Goal: Transaction & Acquisition: Purchase product/service

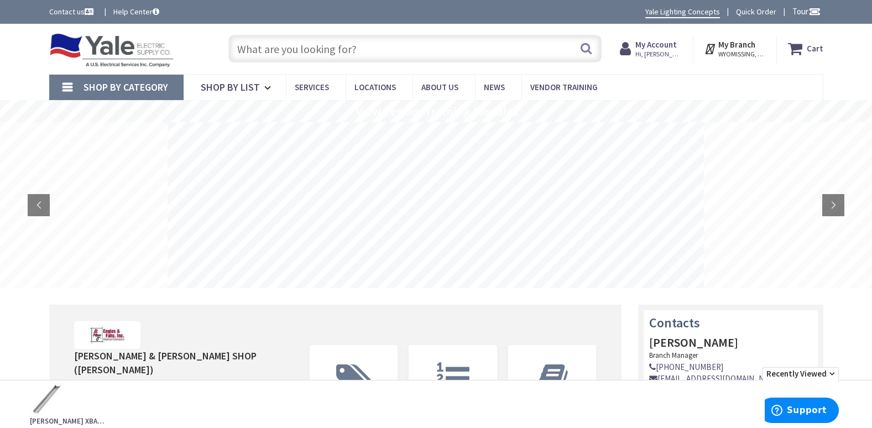
click at [297, 43] on input "text" at bounding box center [414, 49] width 373 height 28
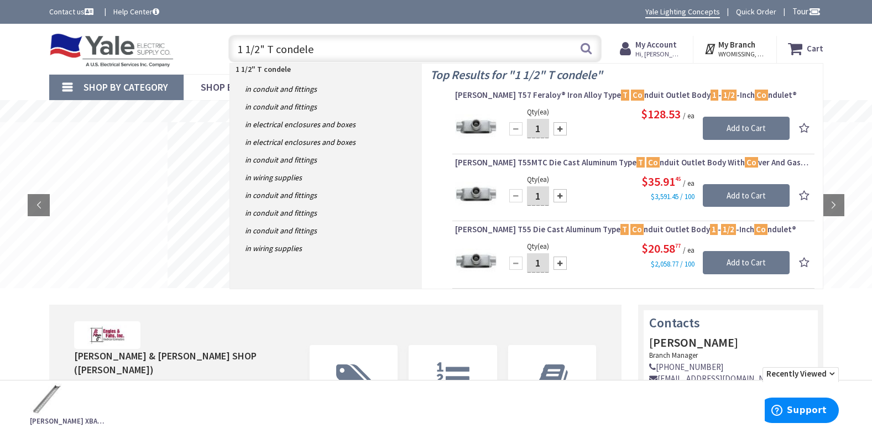
type input "1 1/2" T condelet"
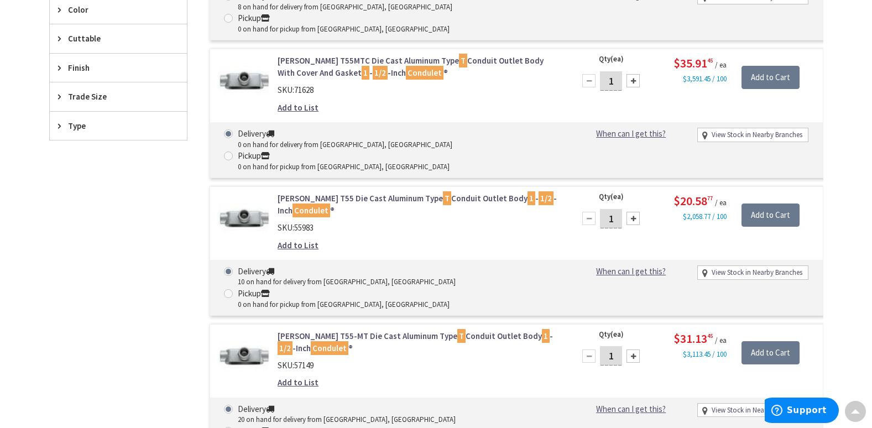
scroll to position [443, 0]
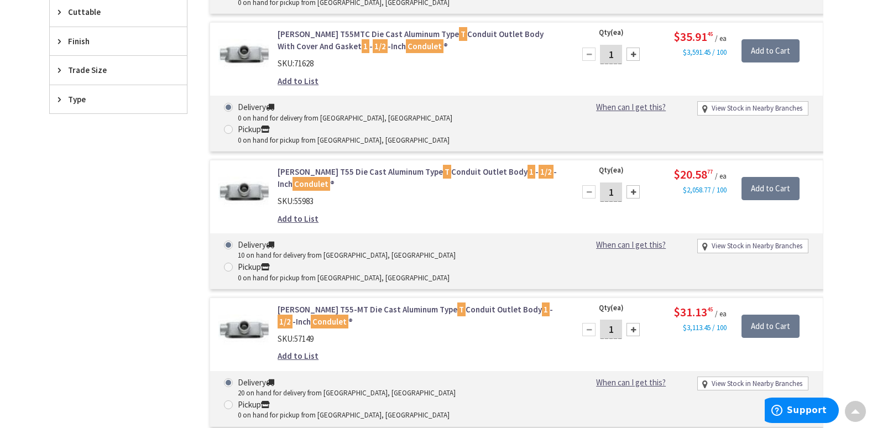
click at [375, 166] on link "Crouse-Hinds T55 Die Cast Aluminum Type T Conduit Outlet Body 1 - 1/2 -Inch Con…" at bounding box center [418, 178] width 281 height 24
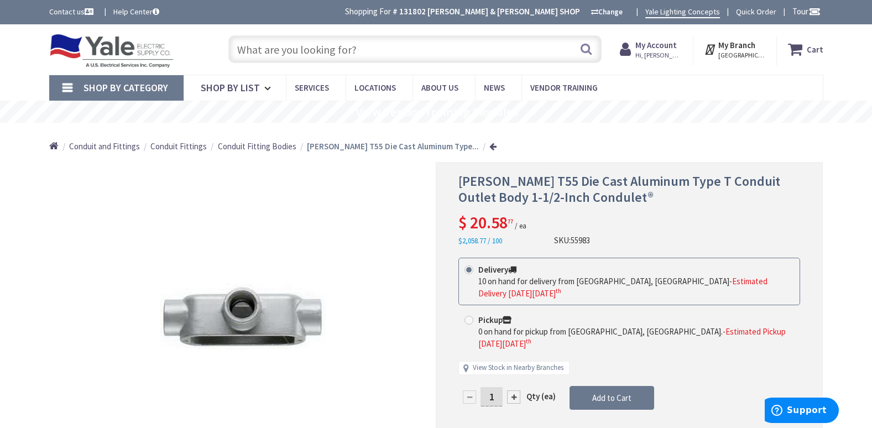
click at [251, 49] on input "text" at bounding box center [414, 49] width 373 height 28
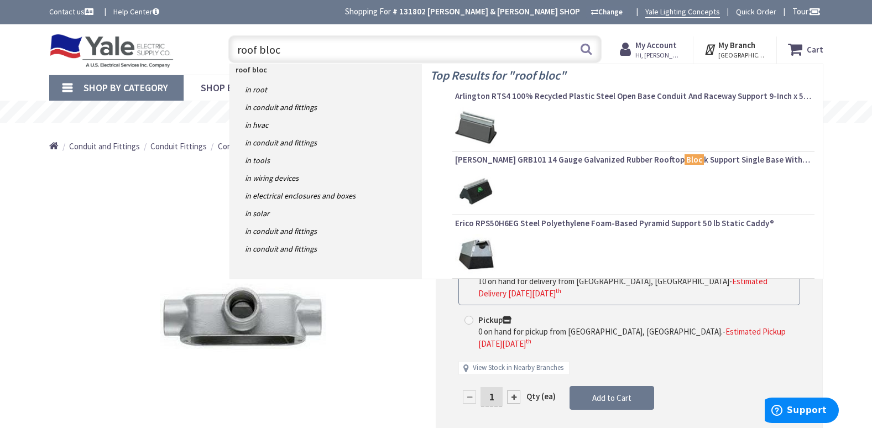
type input "roof block"
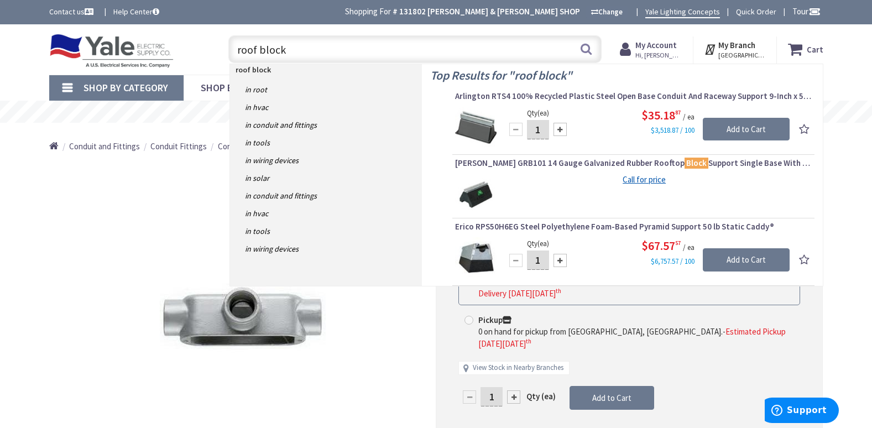
scroll to position [55, 0]
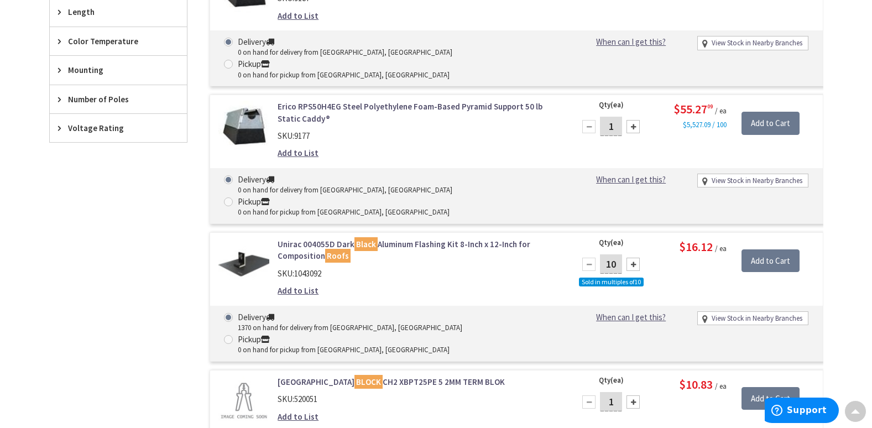
scroll to position [775, 0]
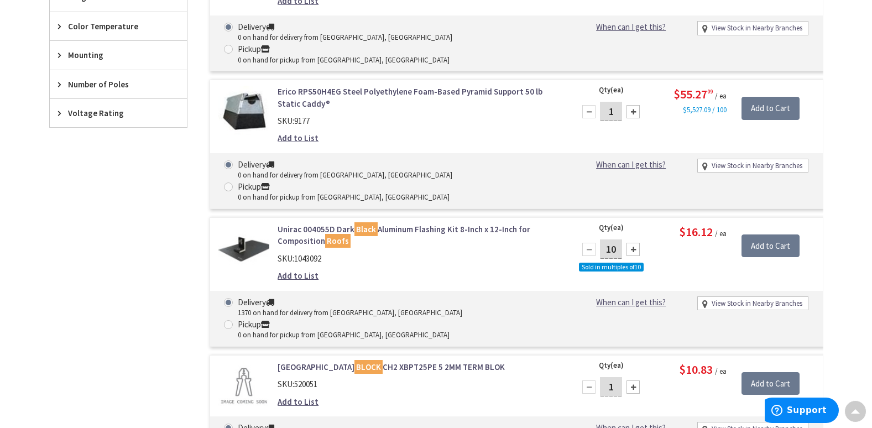
click at [360, 222] on mark "Black" at bounding box center [365, 229] width 23 height 14
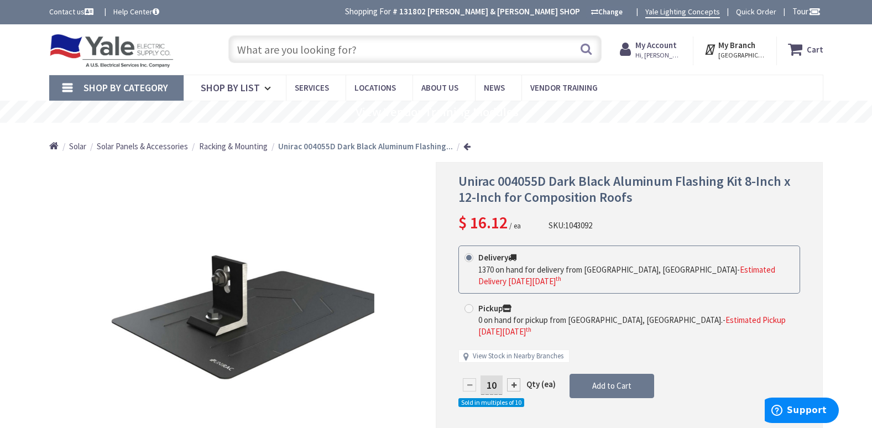
click at [320, 46] on input "text" at bounding box center [414, 49] width 373 height 28
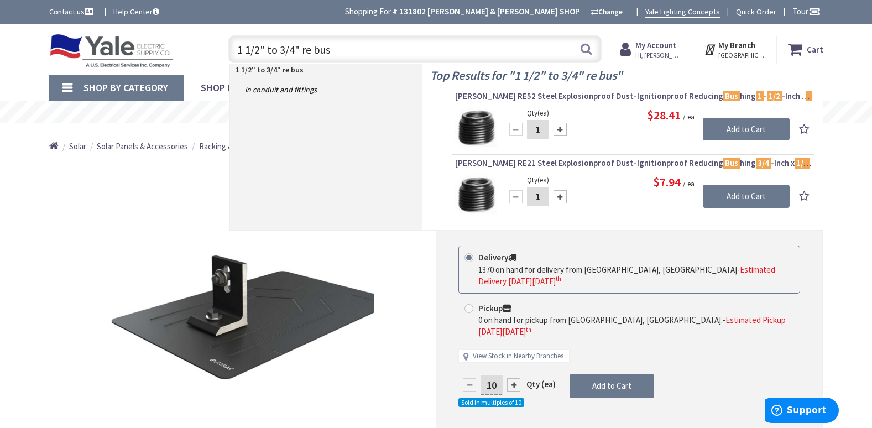
type input "1 1/2" to 3/4" re bus"
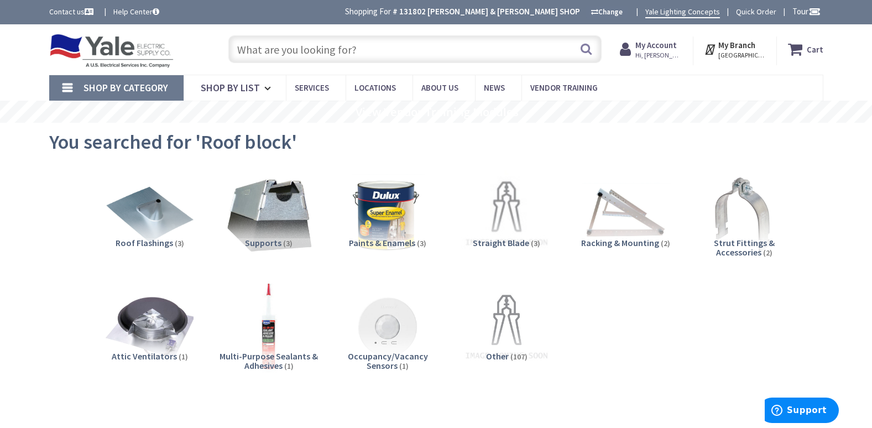
click at [271, 48] on input "text" at bounding box center [414, 49] width 373 height 28
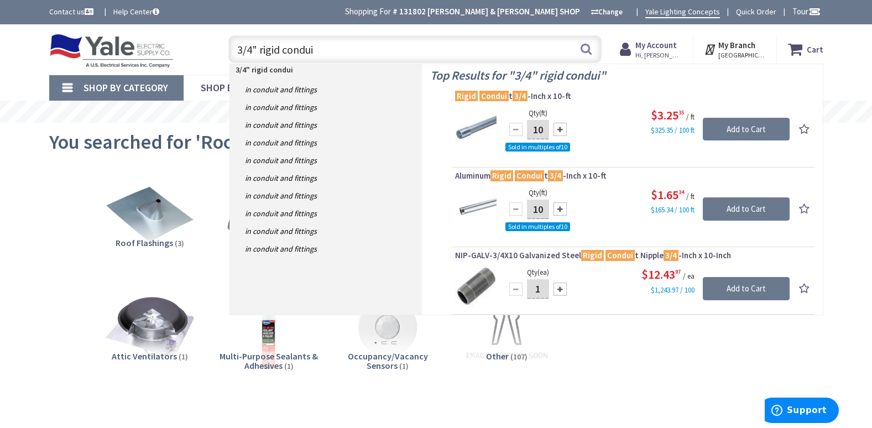
click at [252, 48] on input "3/4" rigid condui" at bounding box center [414, 49] width 373 height 28
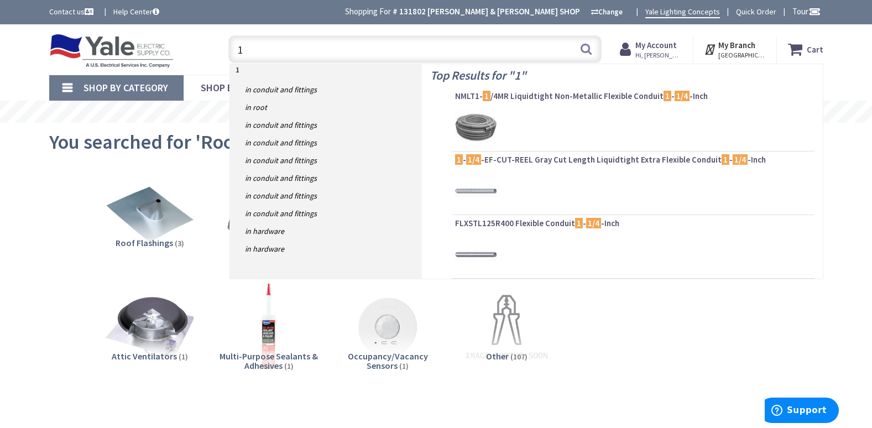
type input "1"
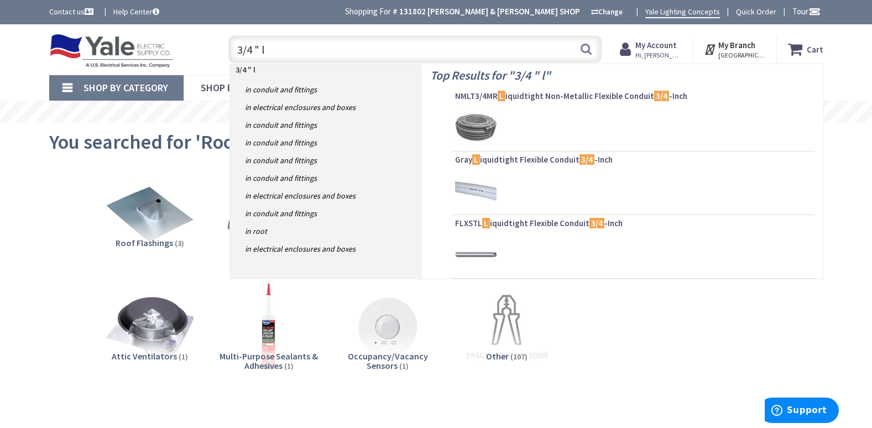
type input "3/4 " lb"
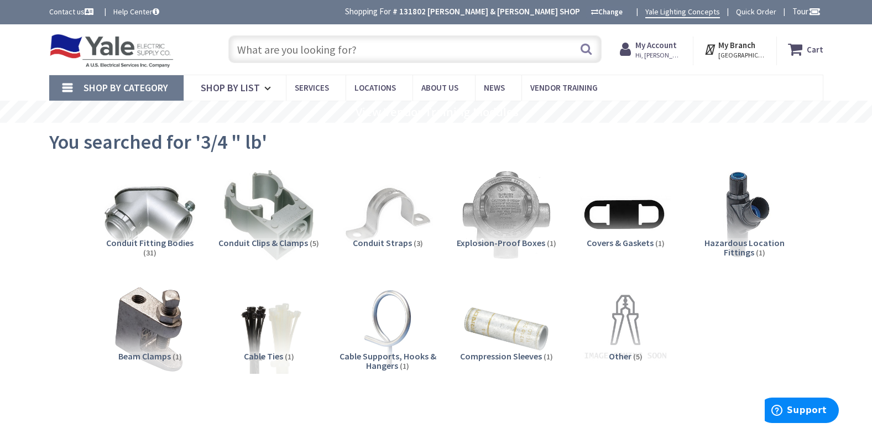
click at [247, 44] on input "text" at bounding box center [414, 49] width 373 height 28
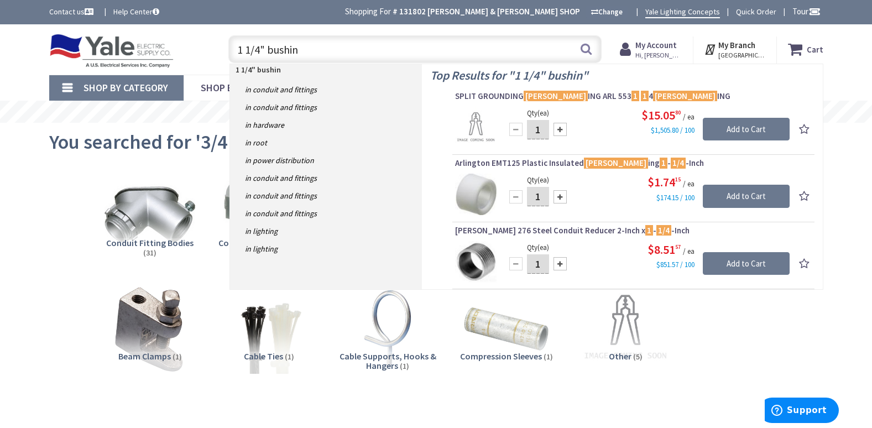
type input "1 1/4" bushing"
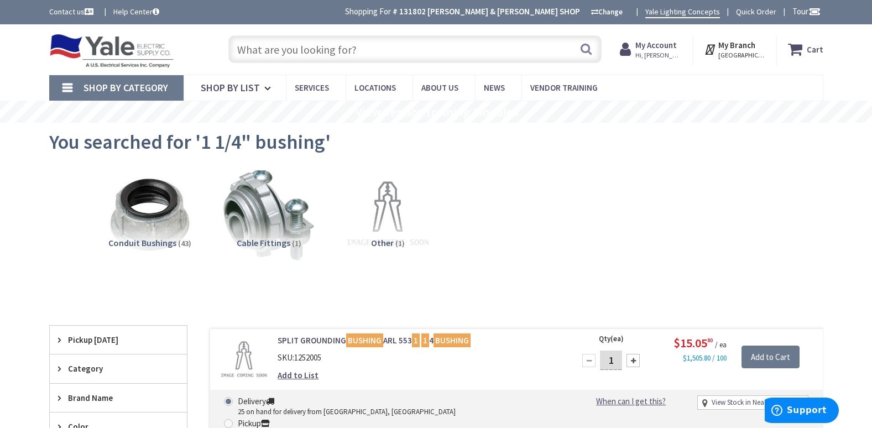
click at [259, 47] on input "text" at bounding box center [414, 49] width 373 height 28
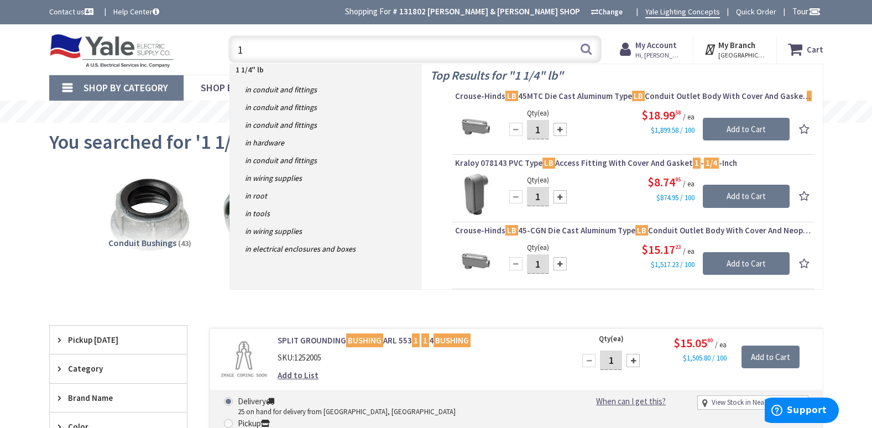
type input "1"
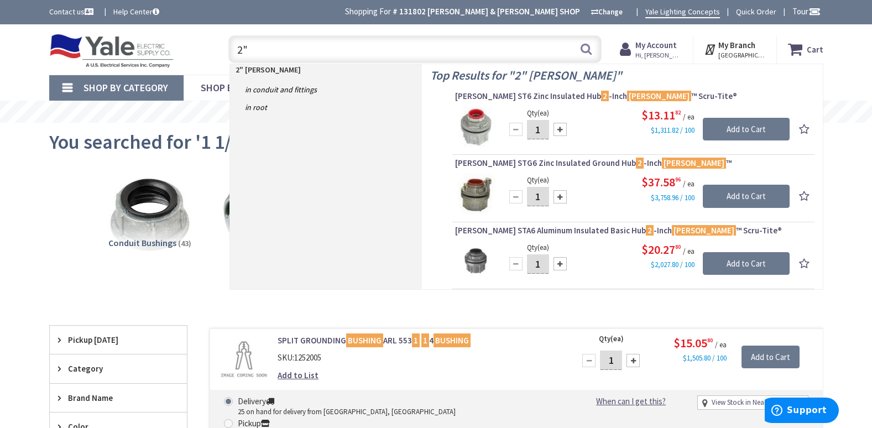
type input "2"
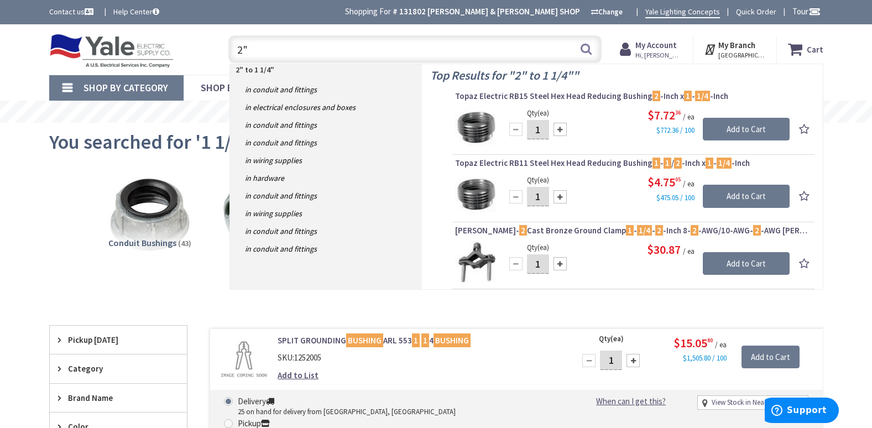
type input "2"
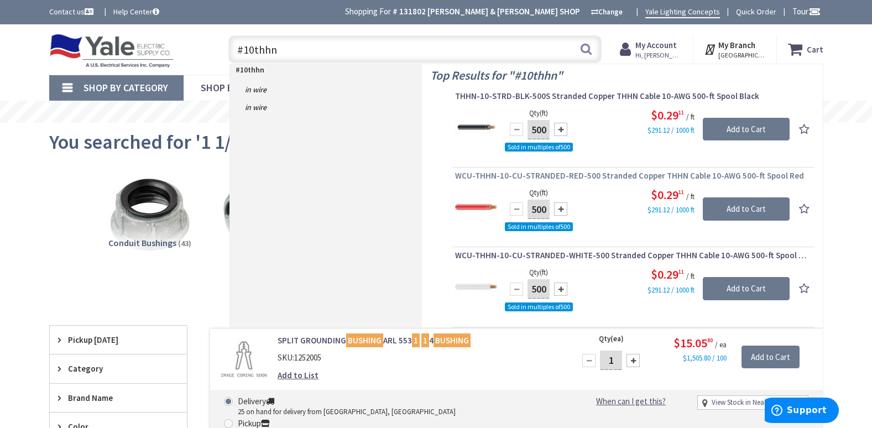
type input "#10thhn"
